Goal: Information Seeking & Learning: Find specific fact

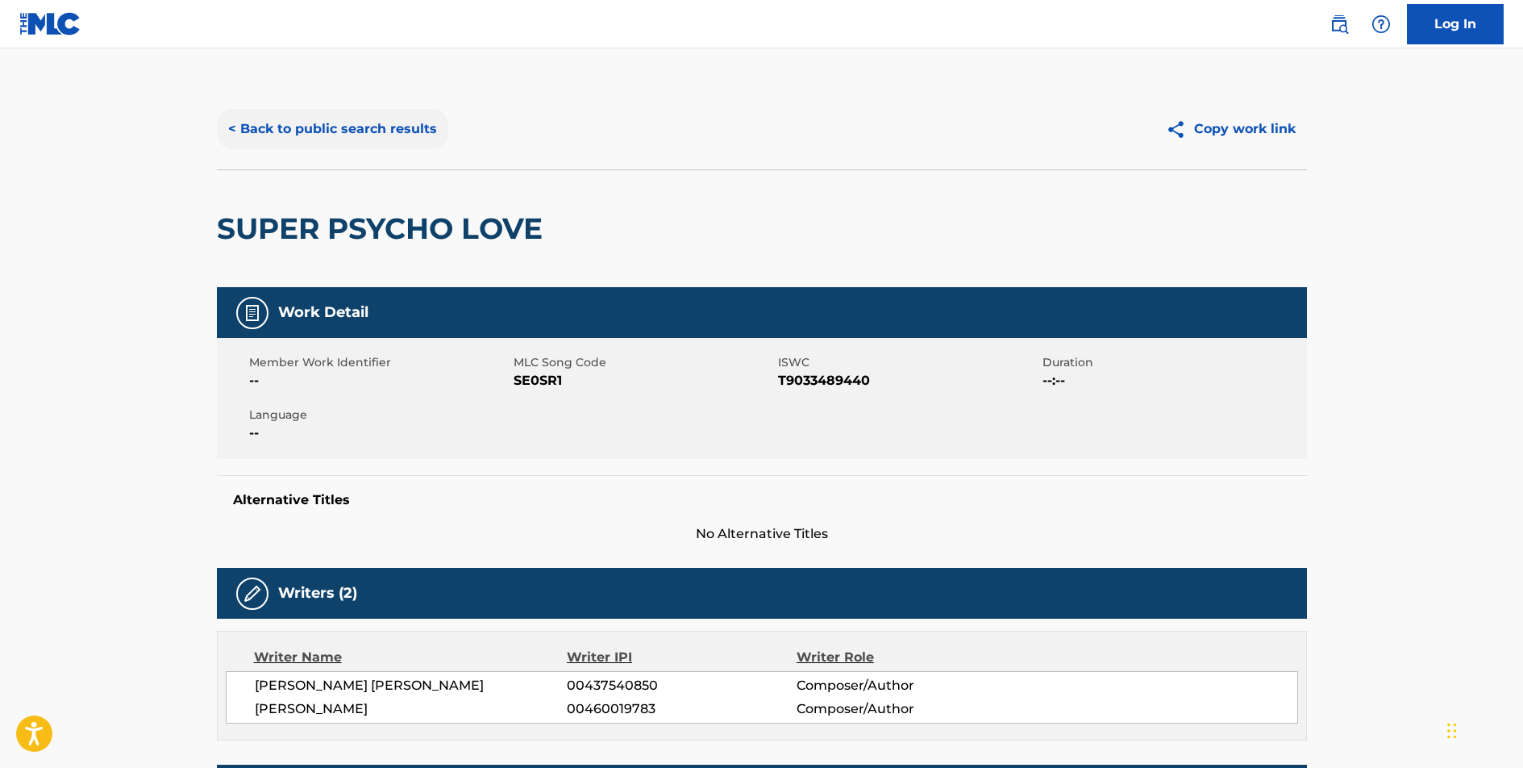
click at [389, 127] on button "< Back to public search results" at bounding box center [332, 129] width 231 height 40
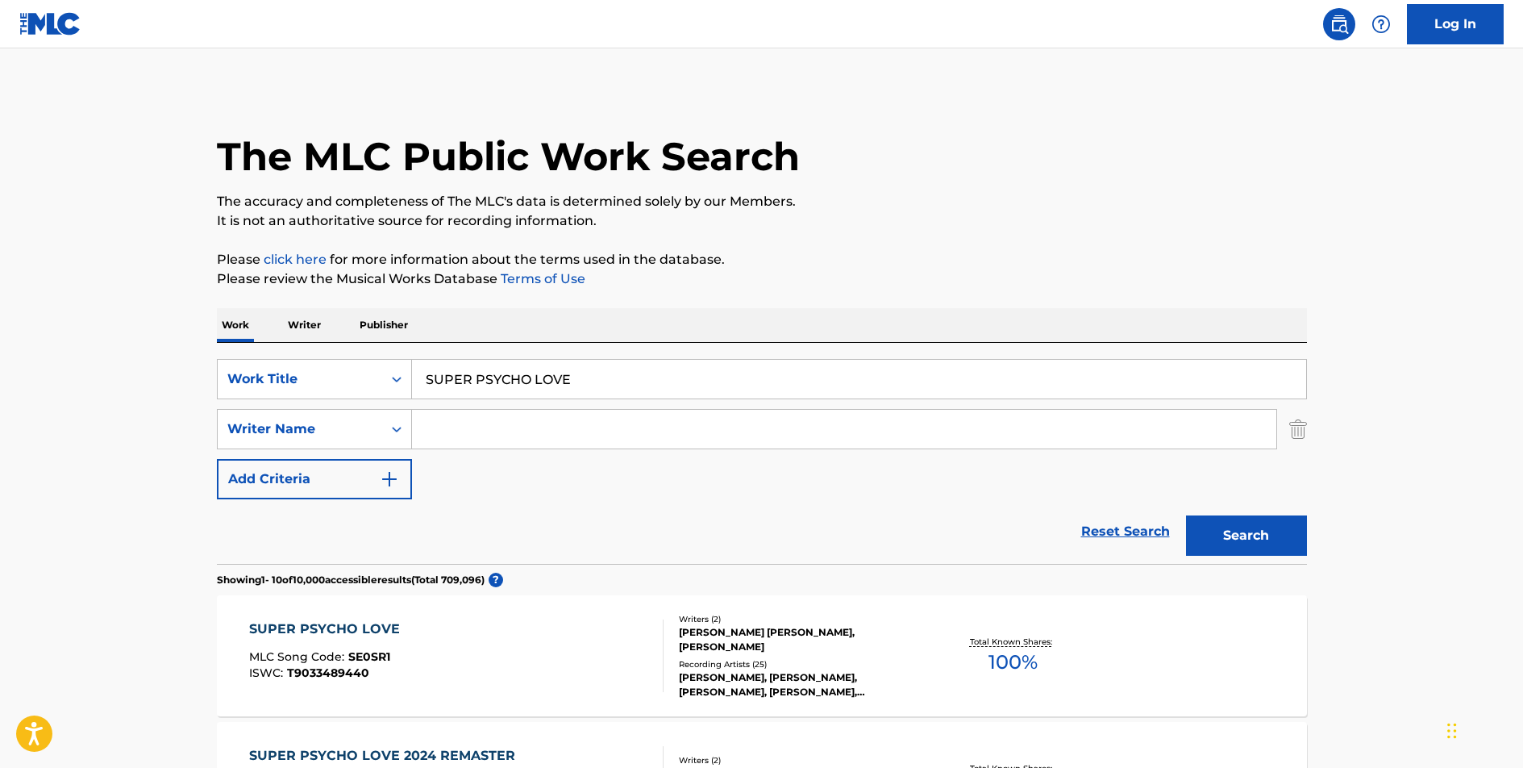
click at [503, 374] on input "SUPER PSYCHO LOVE" at bounding box center [859, 379] width 894 height 39
type input "SCORE TONIGHT"
click at [1226, 541] on button "Search" at bounding box center [1246, 535] width 121 height 40
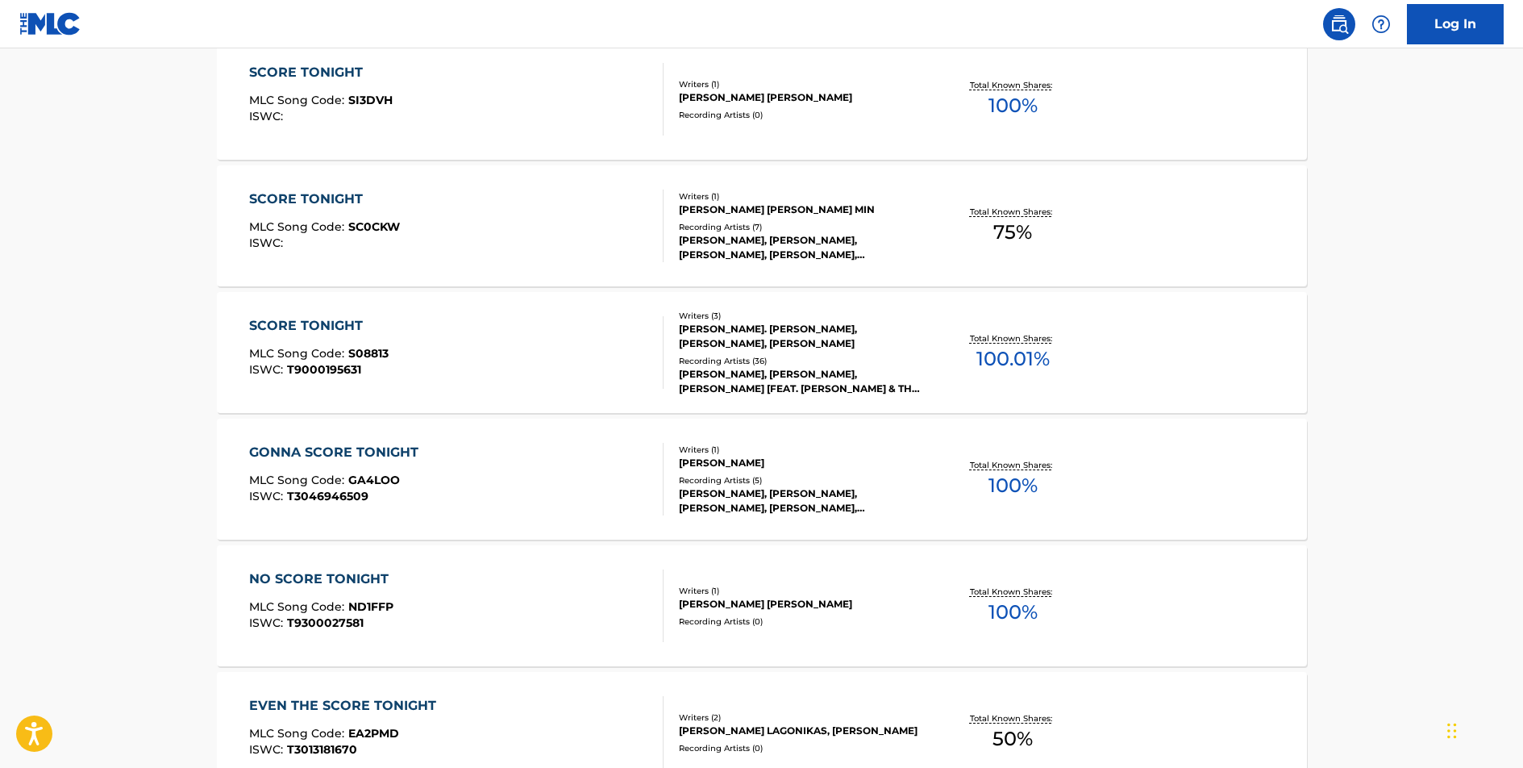
scroll to position [564, 0]
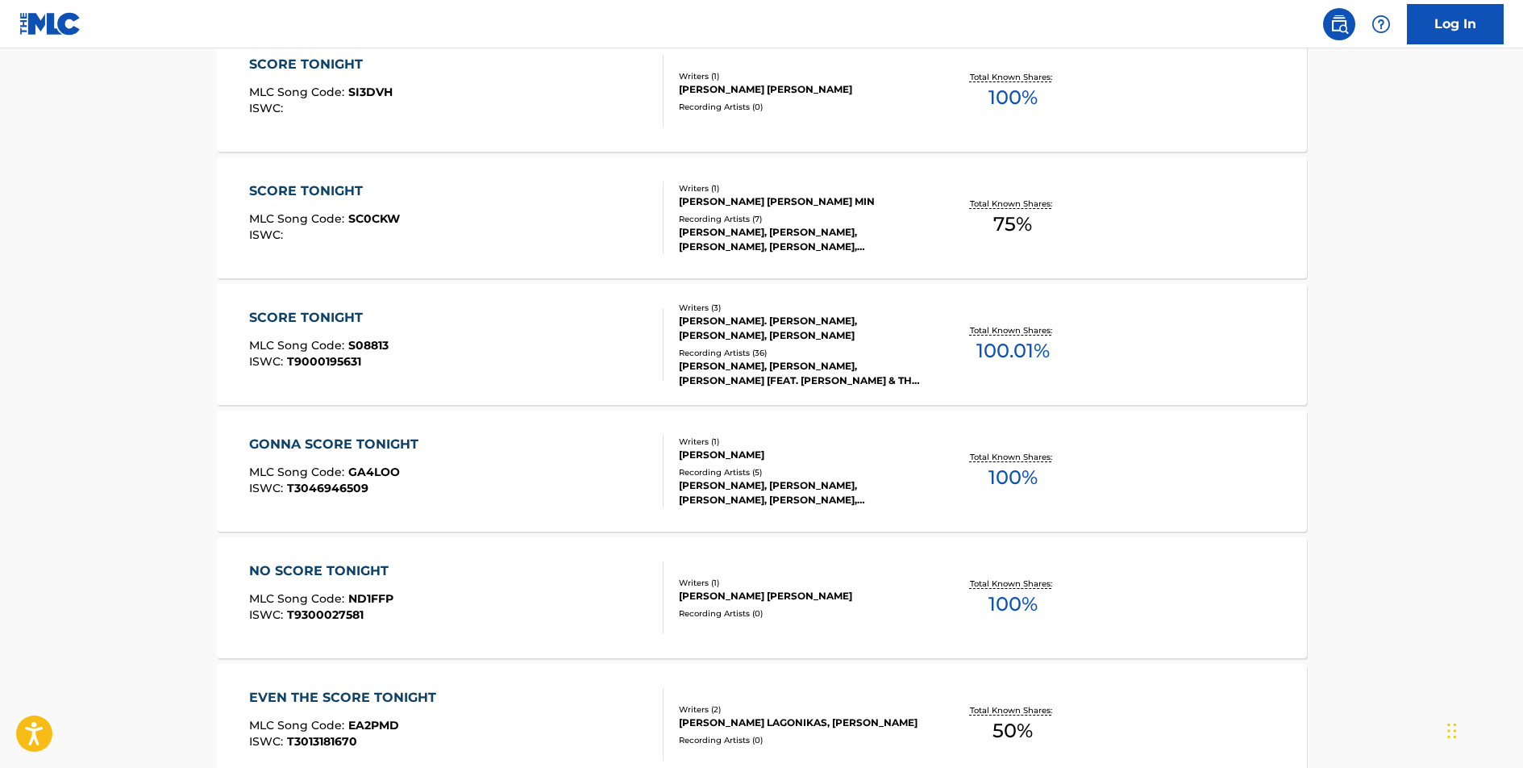
click at [296, 316] on div "SCORE TONIGHT" at bounding box center [319, 317] width 140 height 19
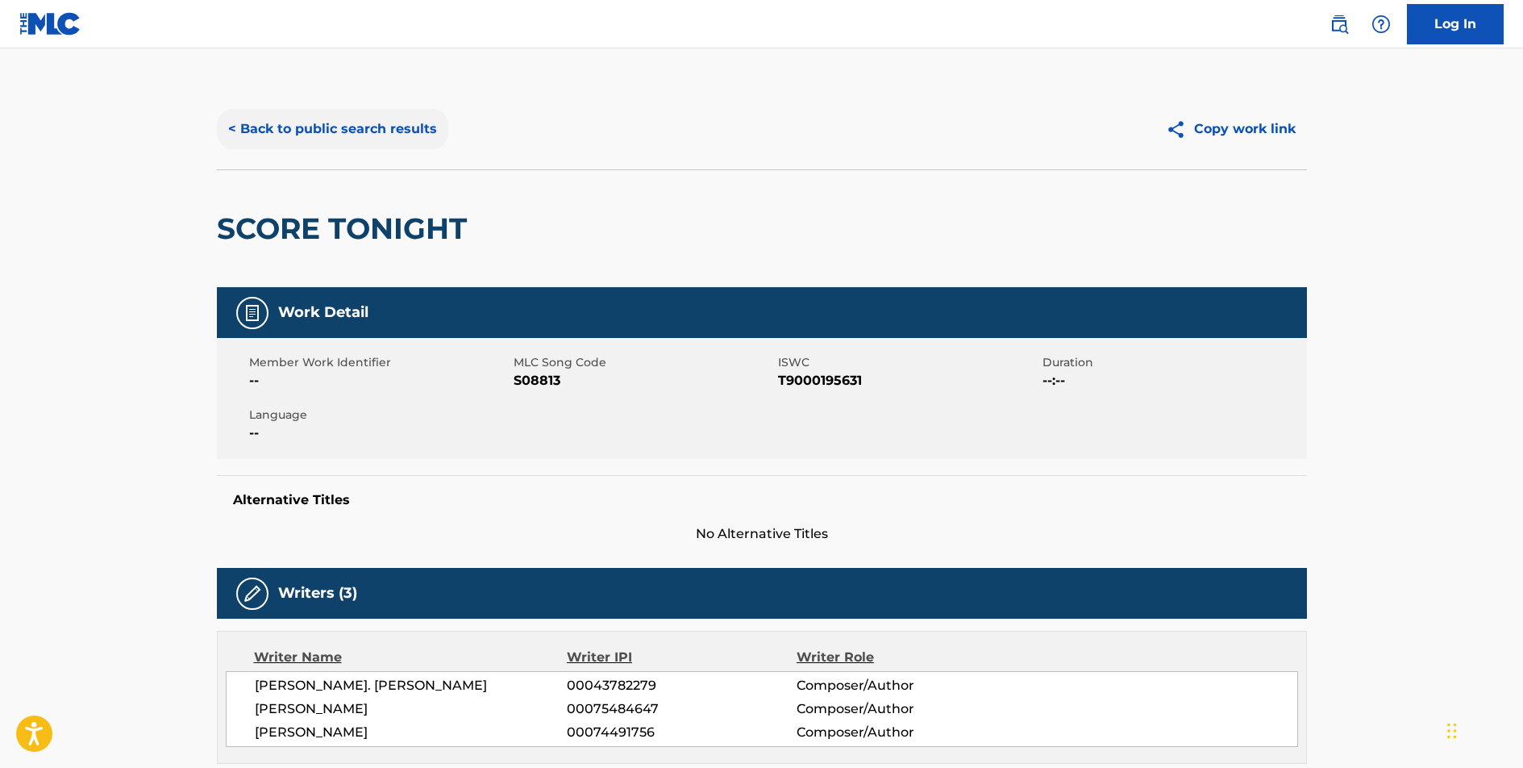
click at [327, 130] on button "< Back to public search results" at bounding box center [332, 129] width 231 height 40
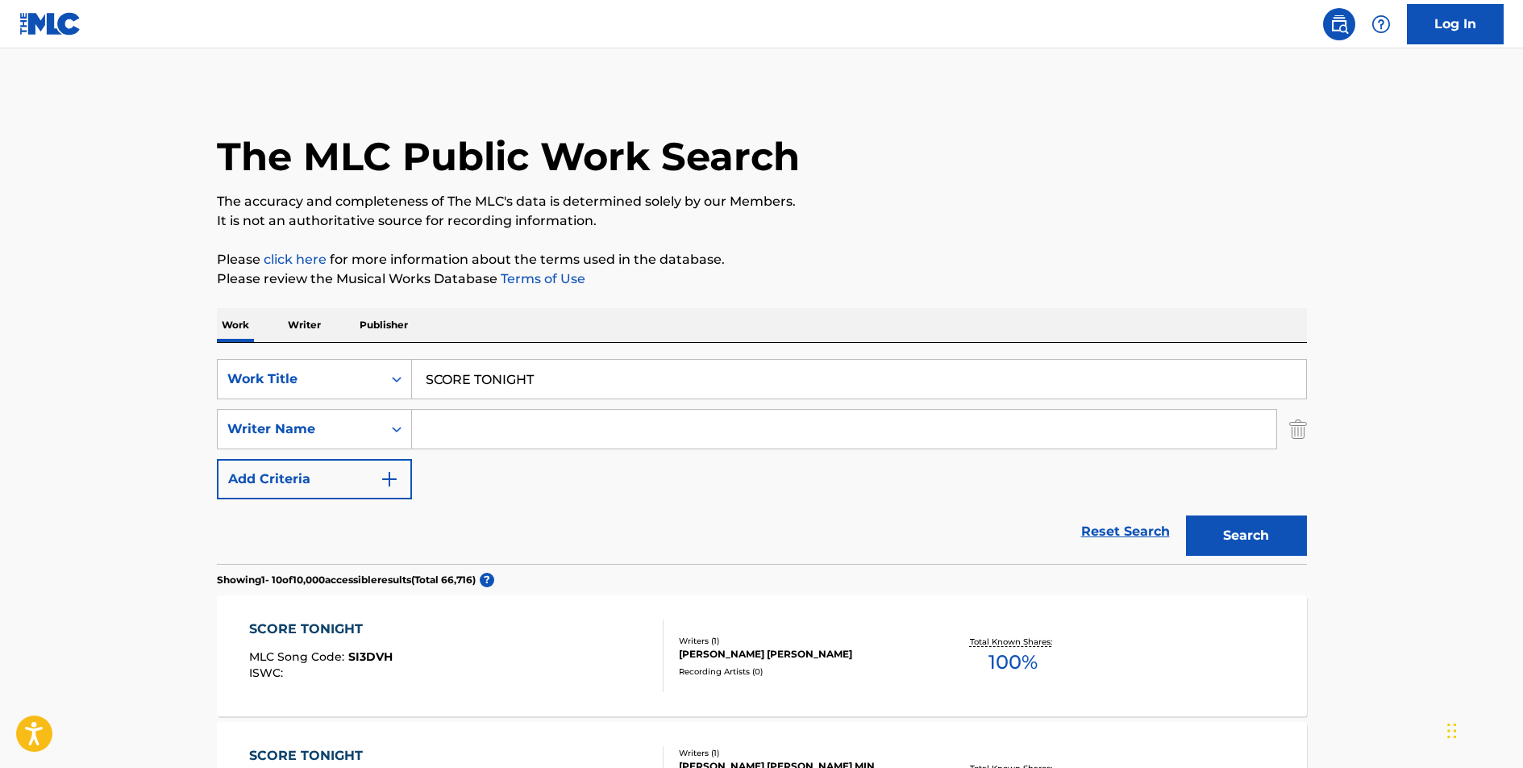
click at [500, 385] on input "SCORE TONIGHT" at bounding box center [859, 379] width 894 height 39
click at [1186, 515] on button "Search" at bounding box center [1246, 535] width 121 height 40
type input "PLAY MY MUSIC"
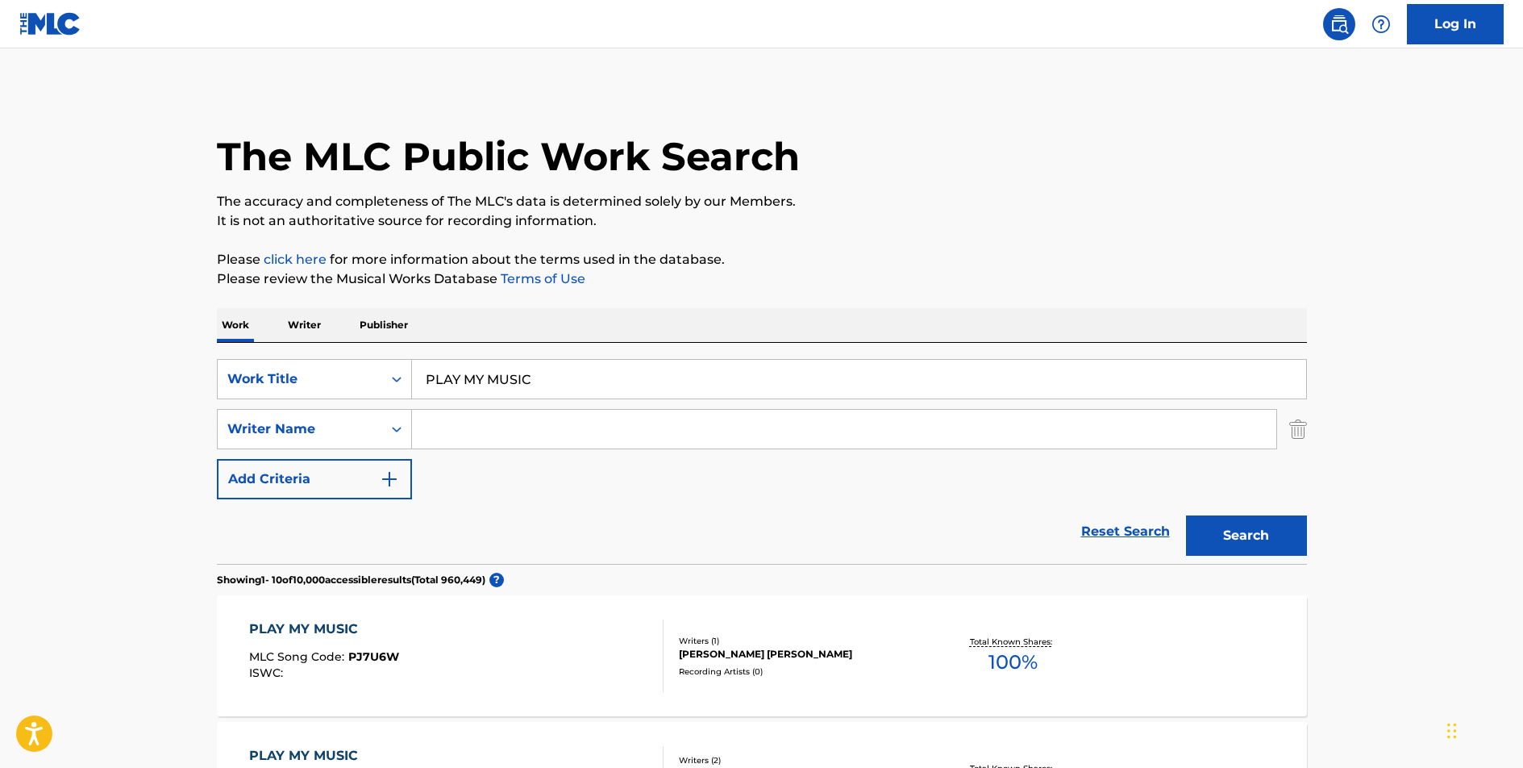
click at [492, 429] on input "Search Form" at bounding box center [844, 429] width 864 height 39
click at [1186, 515] on button "Search" at bounding box center [1246, 535] width 121 height 40
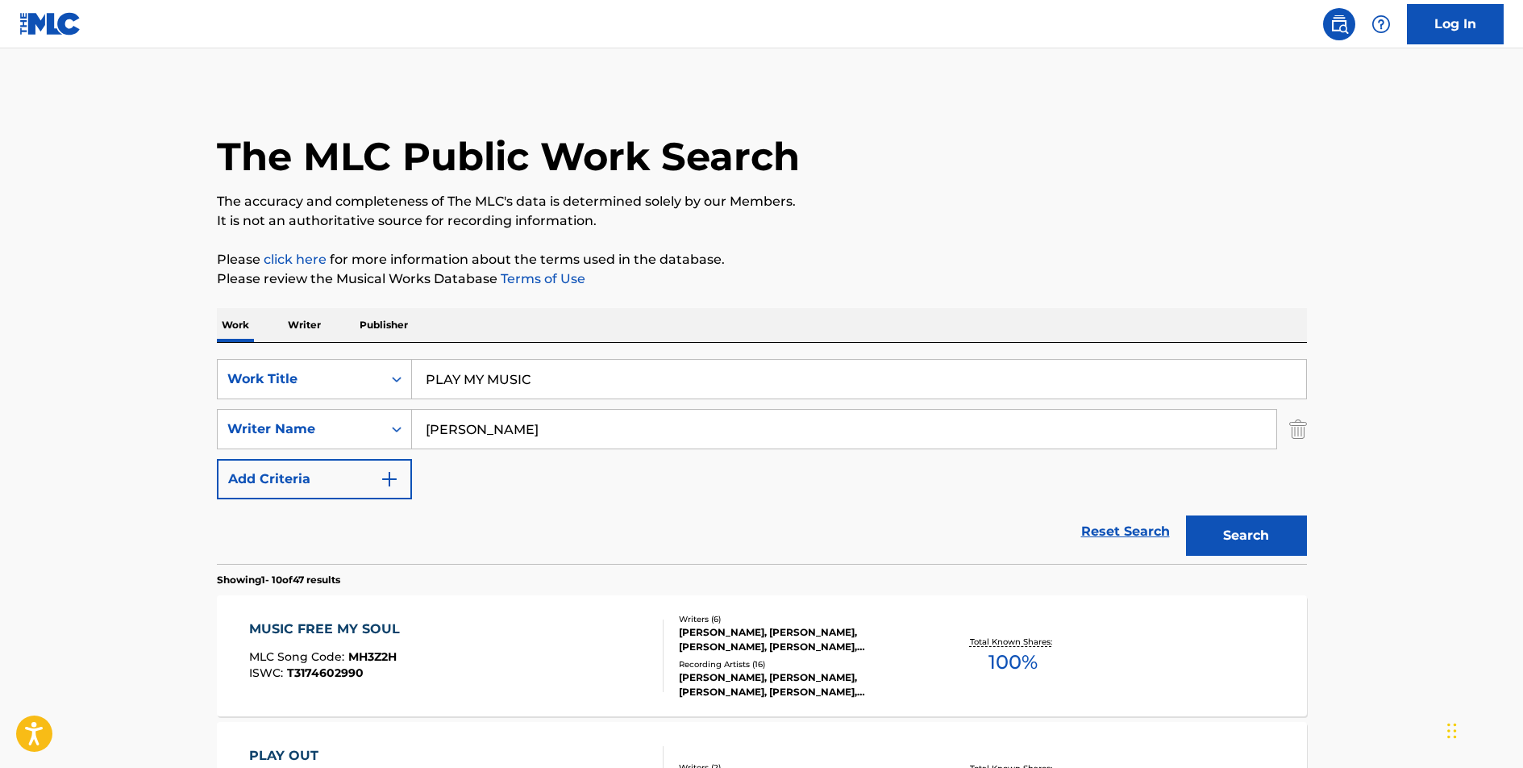
click at [471, 432] on input "[PERSON_NAME]" at bounding box center [844, 429] width 864 height 39
type input "[PERSON_NAME]"
click at [1186, 515] on button "Search" at bounding box center [1246, 535] width 121 height 40
click at [313, 622] on div "PLAY MY MUSIC" at bounding box center [321, 628] width 144 height 19
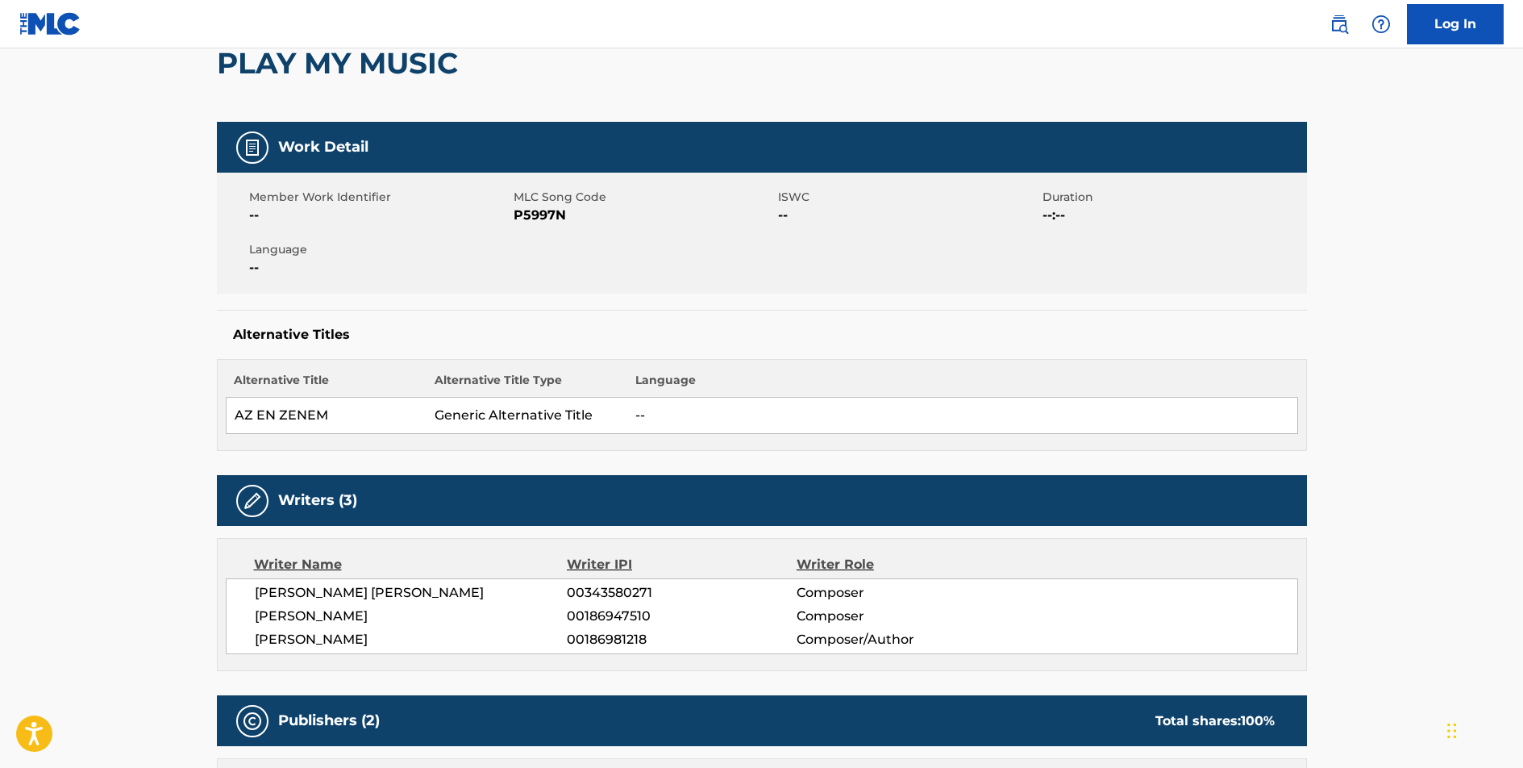
scroll to position [247, 0]
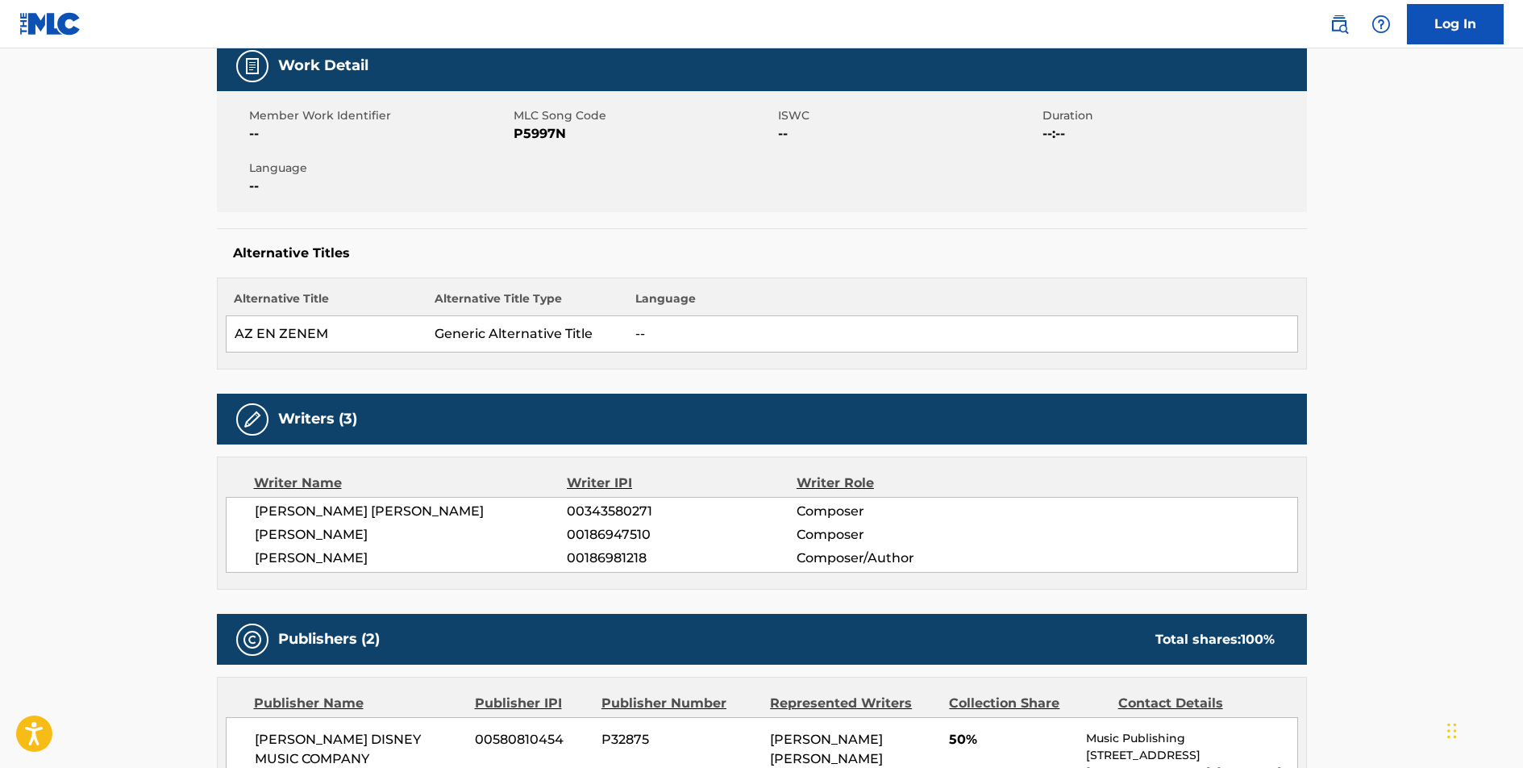
click at [559, 131] on span "P5997N" at bounding box center [644, 133] width 260 height 19
copy span "P5997N"
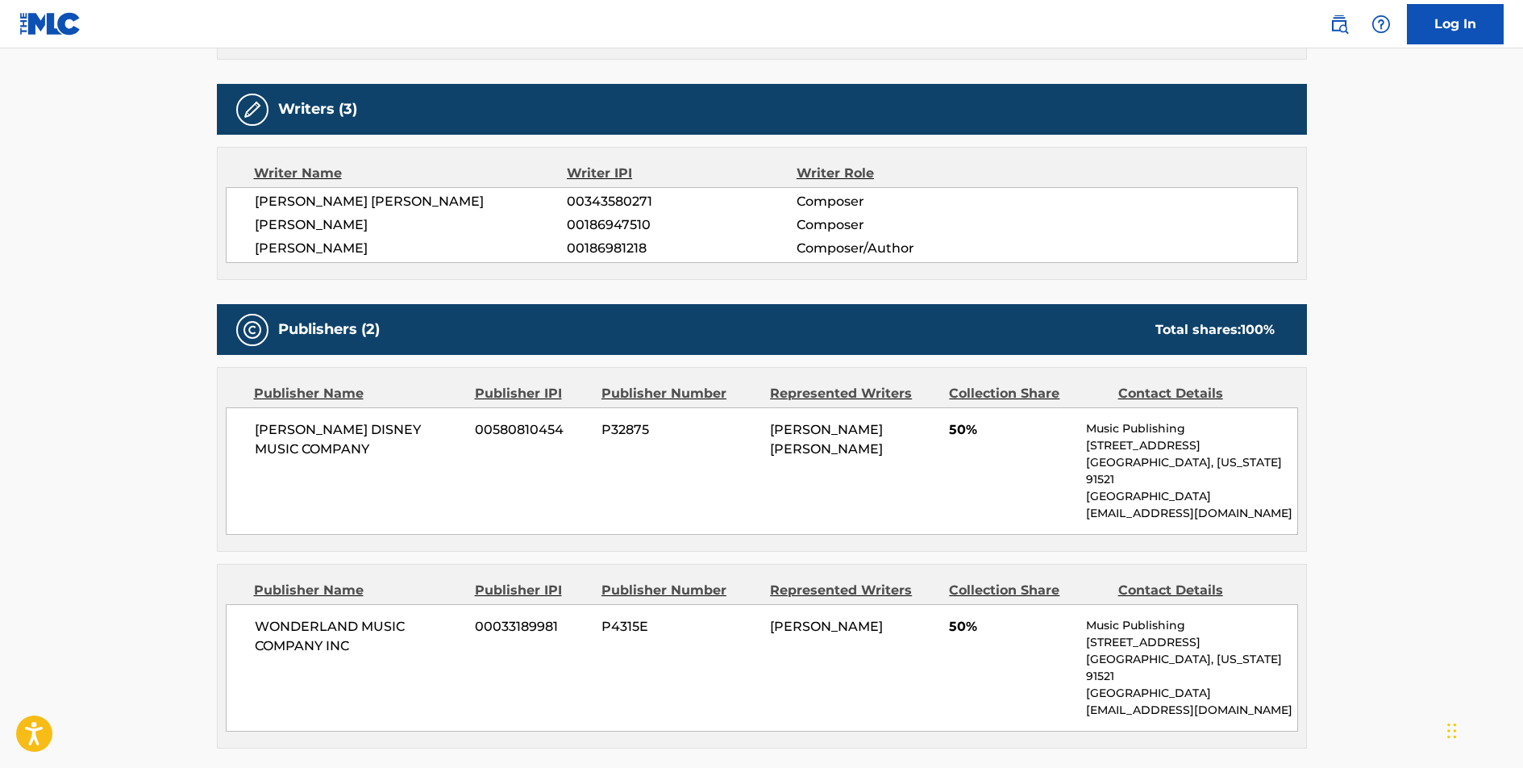
scroll to position [567, 0]
